Goal: Find contact information: Find contact information

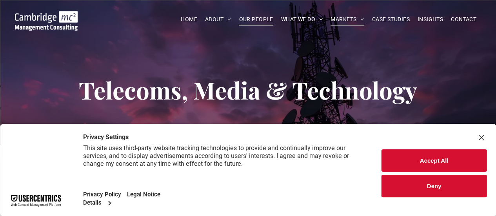
click at [255, 18] on span "OUR PEOPLE" at bounding box center [256, 19] width 34 height 12
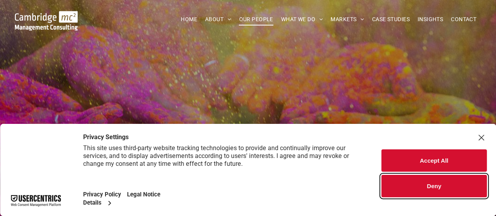
click at [432, 188] on button "Deny" at bounding box center [434, 186] width 105 height 22
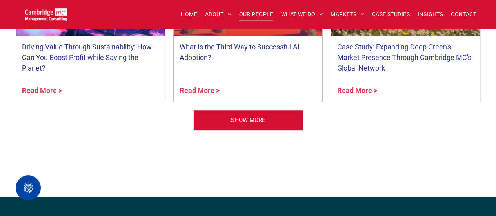
scroll to position [3226, 0]
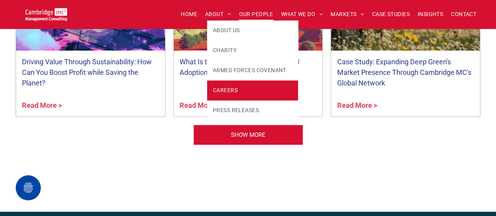
click at [219, 89] on span "CAREERS" at bounding box center [225, 90] width 25 height 8
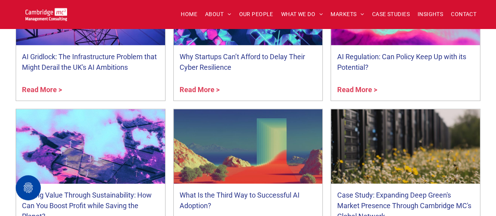
scroll to position [741, 0]
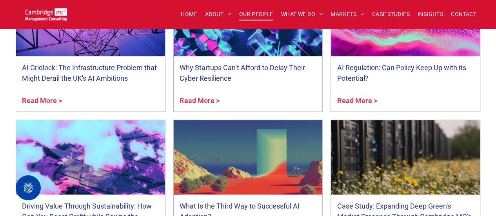
click at [253, 14] on span "OUR PEOPLE" at bounding box center [256, 14] width 34 height 12
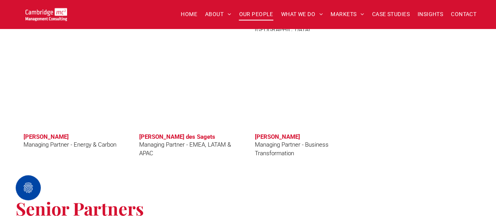
scroll to position [835, 0]
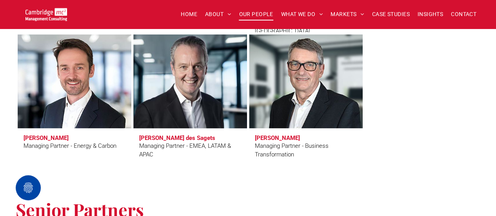
click at [169, 140] on h3 "Charles Orsel des Sagets" at bounding box center [177, 138] width 76 height 7
click at [162, 138] on h3 "Charles Orsel des Sagets" at bounding box center [177, 138] width 76 height 7
click at [166, 101] on link at bounding box center [190, 82] width 120 height 100
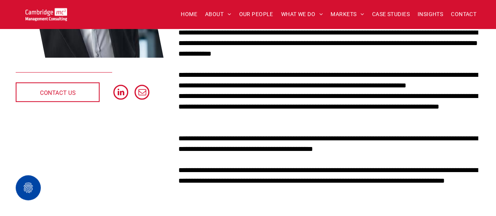
scroll to position [189, 0]
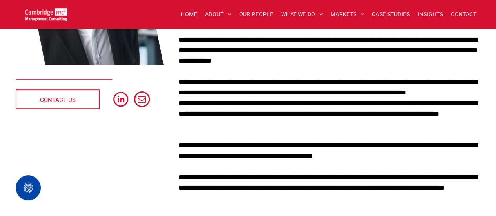
click at [140, 99] on span "email" at bounding box center [142, 99] width 16 height 16
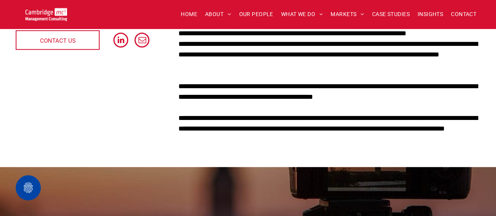
scroll to position [268, 0]
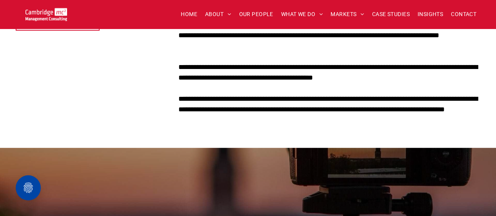
click at [291, 96] on p "**********" at bounding box center [329, 110] width 302 height 32
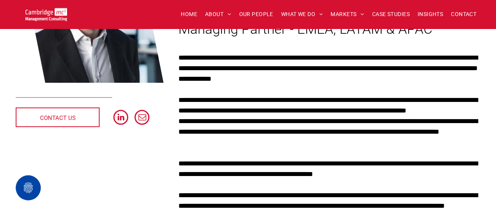
scroll to position [173, 0]
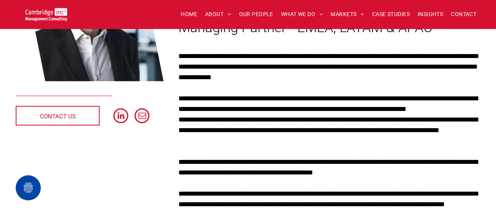
click at [229, 115] on p "**********" at bounding box center [329, 131] width 302 height 32
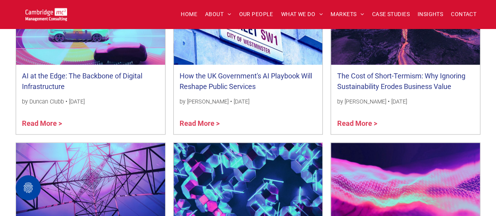
scroll to position [630, 0]
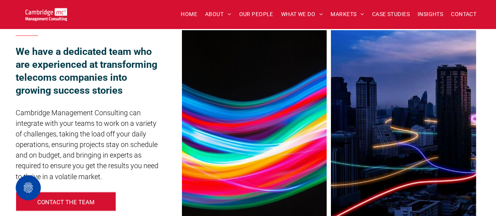
scroll to position [621, 0]
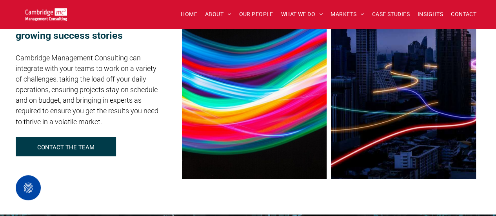
click at [78, 146] on p "CONTACT THE TEAM" at bounding box center [65, 147] width 57 height 7
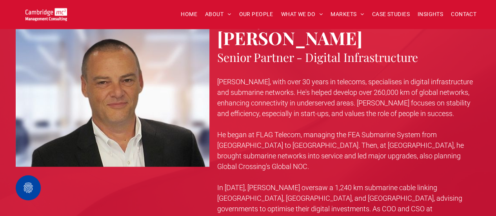
scroll to position [2016, 0]
